Goal: Check status: Check status

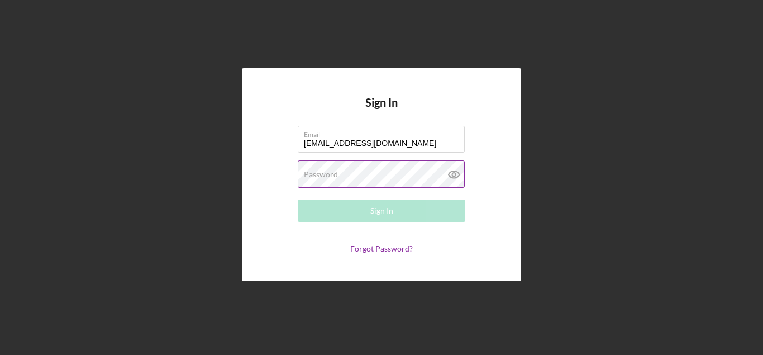
type input "[EMAIL_ADDRESS][DOMAIN_NAME]"
click at [322, 173] on label "Password" at bounding box center [321, 174] width 34 height 9
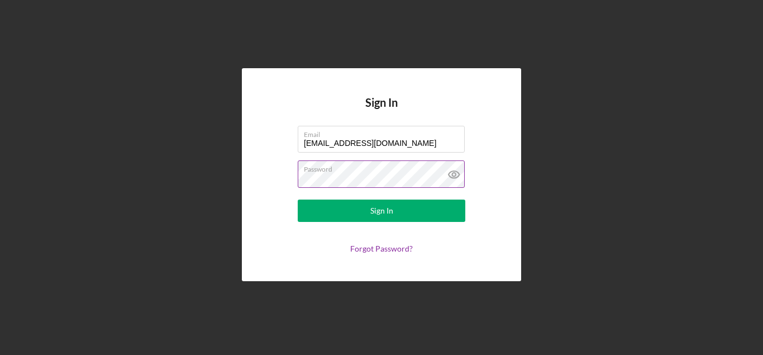
click at [298, 199] on button "Sign In" at bounding box center [382, 210] width 168 height 22
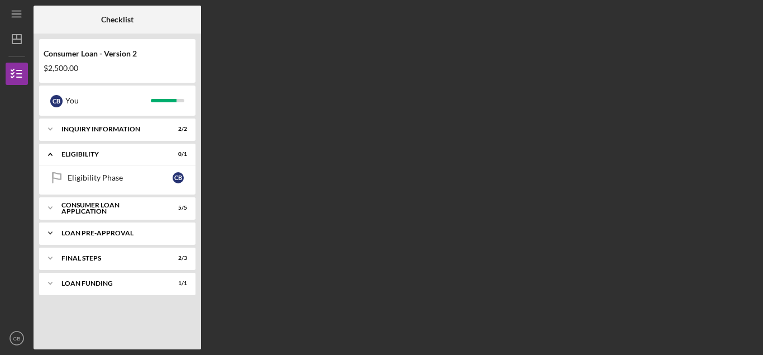
click at [51, 229] on icon "Icon/Expander" at bounding box center [50, 233] width 22 height 22
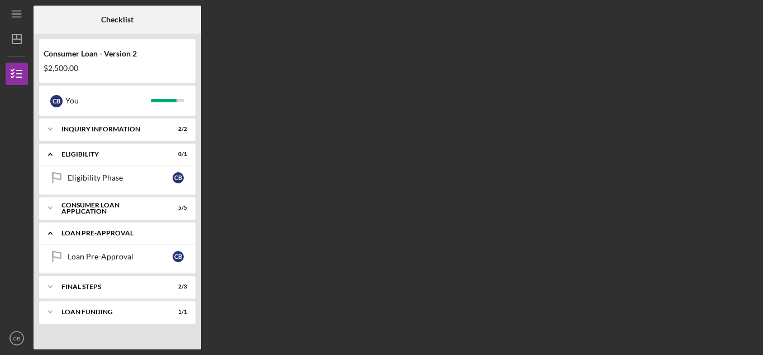
click at [51, 229] on icon "Icon/Expander" at bounding box center [50, 233] width 22 height 22
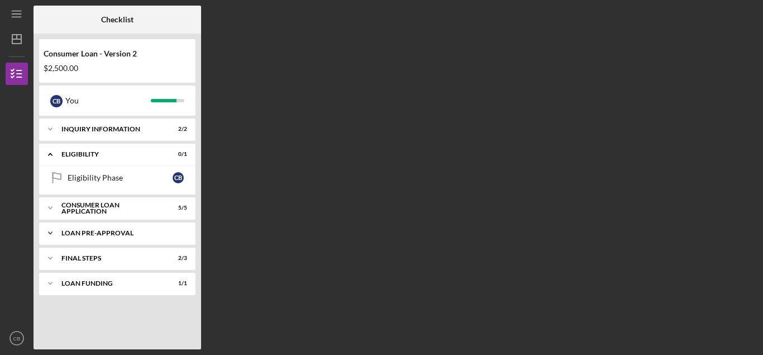
click at [82, 241] on div "Icon/Expander Loan Pre-Approval 0 / 1" at bounding box center [117, 233] width 156 height 22
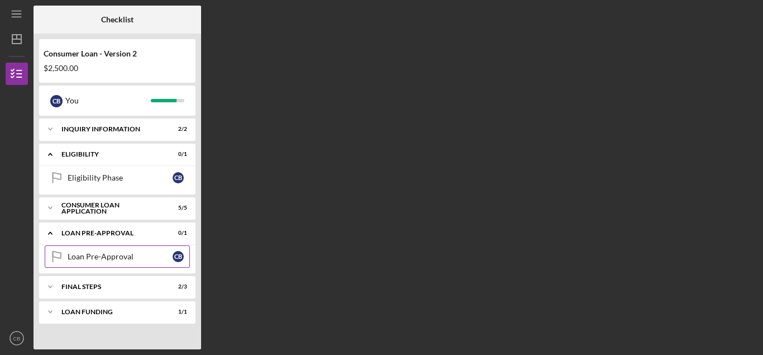
click at [89, 260] on div "Loan Pre-Approval" at bounding box center [120, 256] width 105 height 9
